Goal: Communication & Community: Participate in discussion

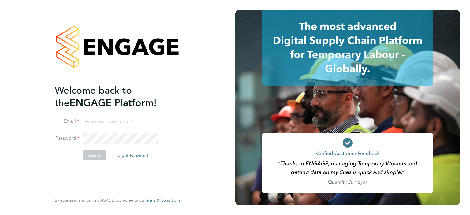
type input "michael.leslie@hmsworks.co.uk"
click at [93, 160] on li "Sign In Forgot Password" at bounding box center [114, 158] width 119 height 16
click at [93, 155] on button "Sign In" at bounding box center [94, 155] width 23 height 10
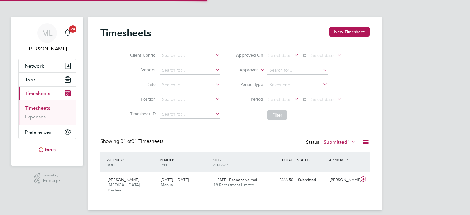
scroll to position [15, 53]
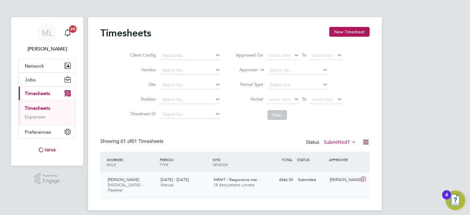
click at [230, 187] on span "18 Recruitment Limited" at bounding box center [234, 185] width 41 height 5
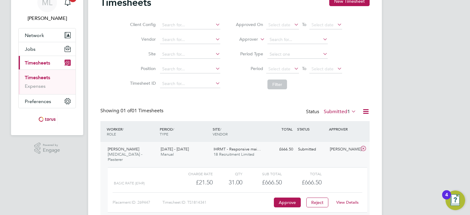
scroll to position [56, 0]
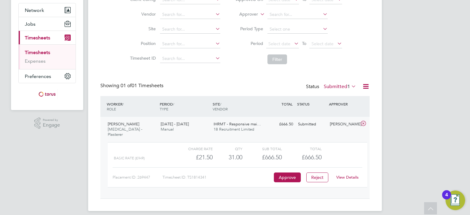
click at [352, 175] on link "View Details" at bounding box center [348, 177] width 22 height 5
click at [33, 24] on span "Jobs" at bounding box center [30, 24] width 11 height 6
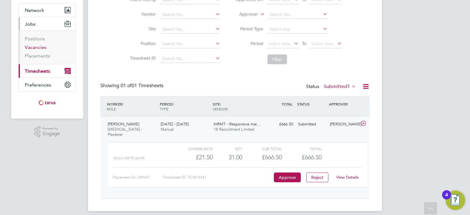
click at [41, 46] on link "Vacancies" at bounding box center [36, 47] width 22 height 6
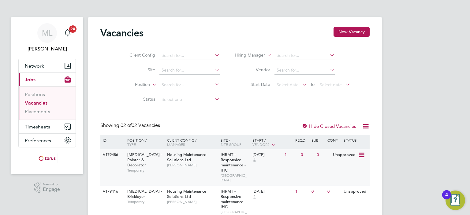
scroll to position [20, 0]
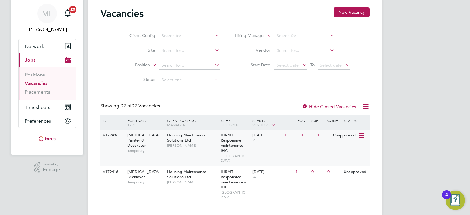
click at [266, 145] on div "[DATE] 4" at bounding box center [267, 138] width 32 height 17
click at [210, 172] on div "Housing Maintenance Solutions Ltd [PERSON_NAME]" at bounding box center [193, 177] width 54 height 21
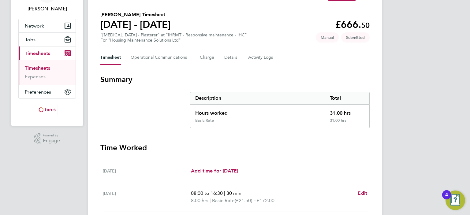
scroll to position [9, 0]
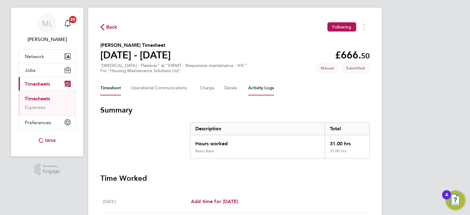
click at [262, 89] on Logs-tab "Activity Logs" at bounding box center [261, 88] width 26 height 15
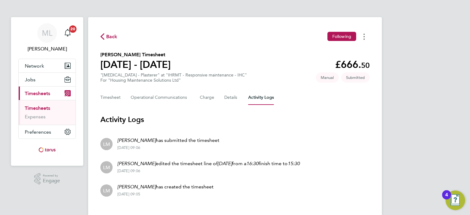
click at [365, 38] on button "Timesheets Menu" at bounding box center [364, 36] width 11 height 9
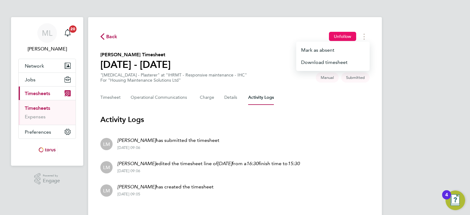
click at [334, 36] on span "Unfollow" at bounding box center [342, 37] width 17 height 6
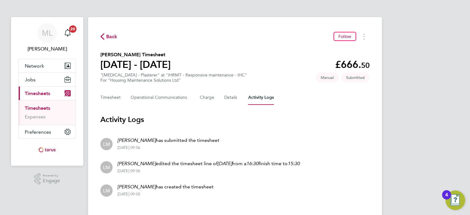
click at [102, 38] on icon "button" at bounding box center [102, 36] width 4 height 6
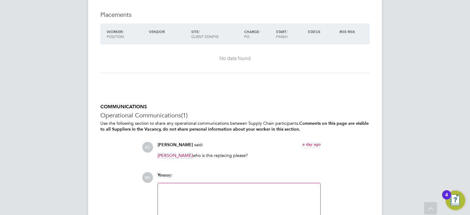
scroll to position [643, 0]
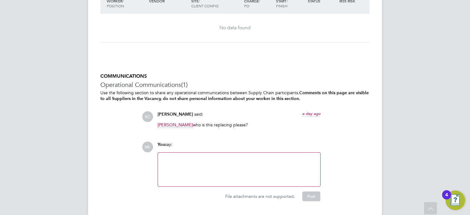
click at [231, 168] on div at bounding box center [239, 170] width 155 height 26
click at [304, 195] on button "Post" at bounding box center [312, 197] width 18 height 10
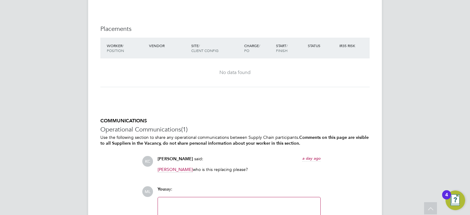
scroll to position [660, 0]
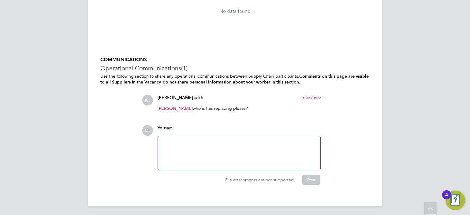
click at [185, 145] on div at bounding box center [239, 153] width 155 height 26
click at [306, 181] on button "Post" at bounding box center [312, 180] width 18 height 10
